Goal: Information Seeking & Learning: Learn about a topic

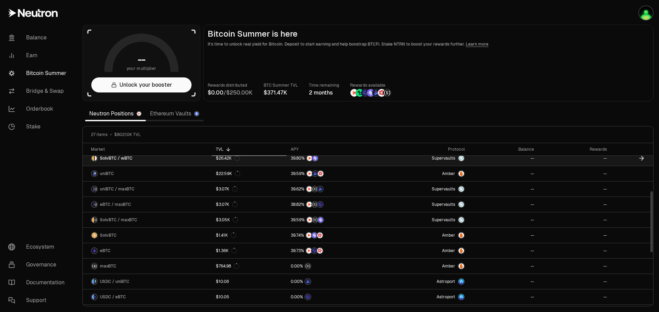
scroll to position [94, 0]
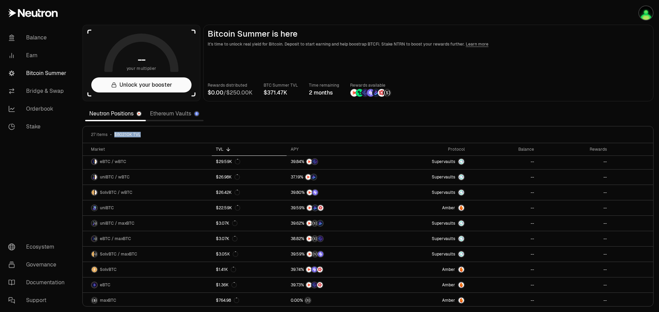
drag, startPoint x: 113, startPoint y: 137, endPoint x: 149, endPoint y: 138, distance: 36.7
click at [149, 138] on div "27 items $802.10K TVL" at bounding box center [368, 135] width 570 height 17
drag, startPoint x: 149, startPoint y: 138, endPoint x: 87, endPoint y: 135, distance: 62.5
click at [87, 135] on div "27 items $802.10K TVL" at bounding box center [368, 135] width 570 height 17
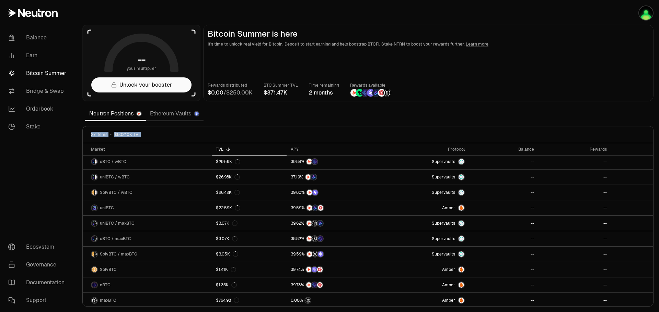
click at [167, 134] on div "27 items $802.10K TVL" at bounding box center [368, 134] width 554 height 5
click at [169, 111] on link "Ethereum Vaults" at bounding box center [175, 114] width 58 height 14
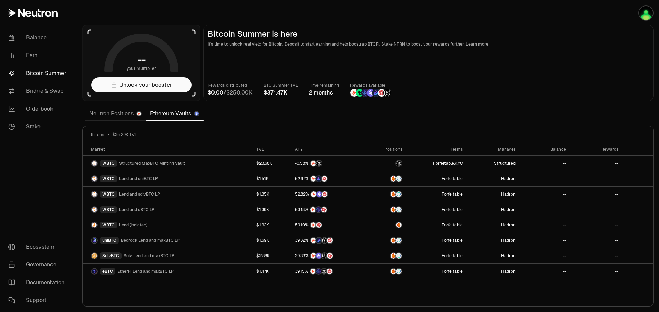
click at [117, 111] on link "Neutron Positions" at bounding box center [115, 114] width 61 height 14
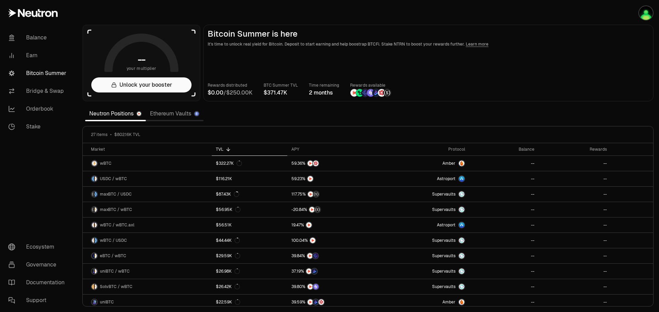
click at [175, 113] on link "Ethereum Vaults" at bounding box center [175, 114] width 58 height 14
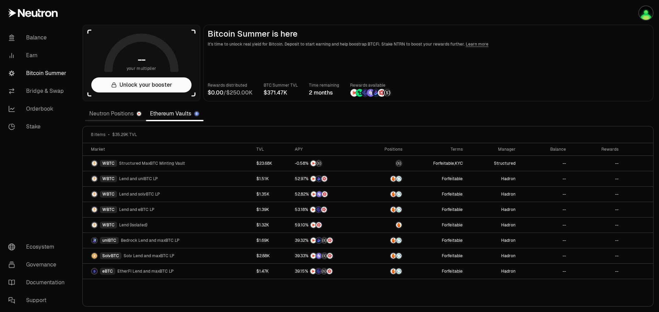
click at [117, 116] on link "Neutron Positions" at bounding box center [115, 114] width 61 height 14
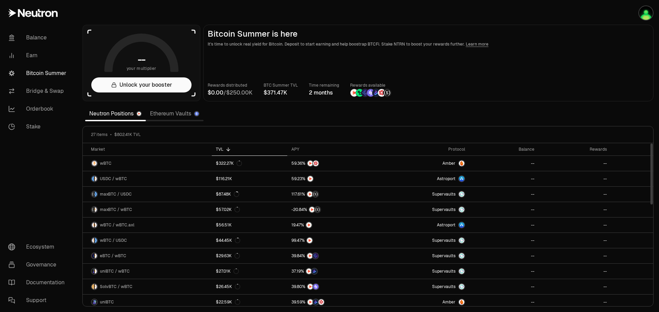
click at [54, 182] on nav "Balance Earn Bitcoin Summer Bridge & Swap Orderbook Stake Ecosystem Governance …" at bounding box center [38, 169] width 77 height 286
click at [44, 180] on nav "Balance Earn Bitcoin Summer Bridge & Swap Orderbook Stake Ecosystem Governance …" at bounding box center [38, 169] width 77 height 286
